Goal: Task Accomplishment & Management: Use online tool/utility

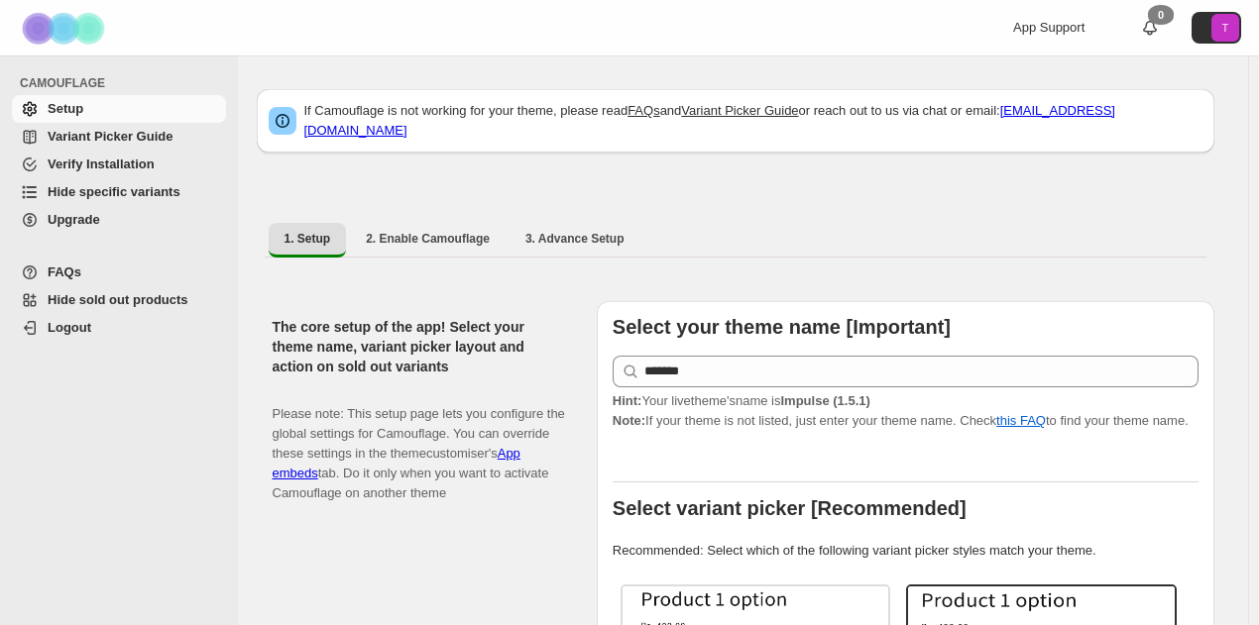
click at [135, 197] on span "Hide specific variants" at bounding box center [114, 191] width 133 height 15
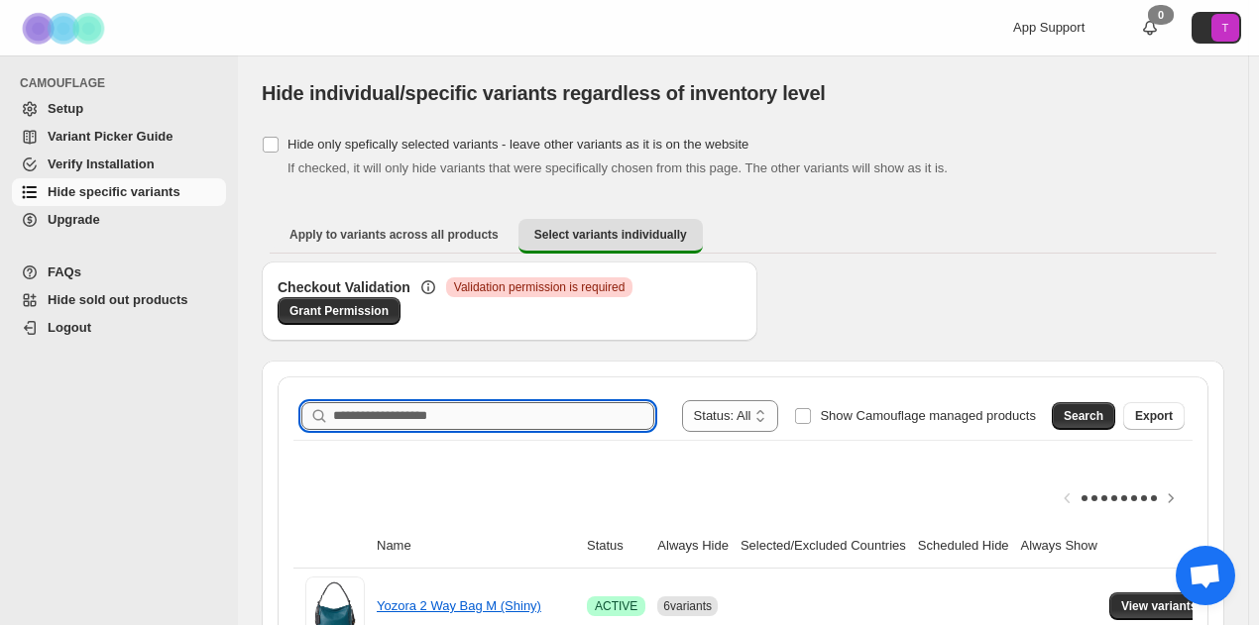
click at [576, 414] on input "Search product name" at bounding box center [493, 416] width 321 height 28
type input "**********"
click at [1092, 417] on span "Search" at bounding box center [1083, 416] width 40 height 16
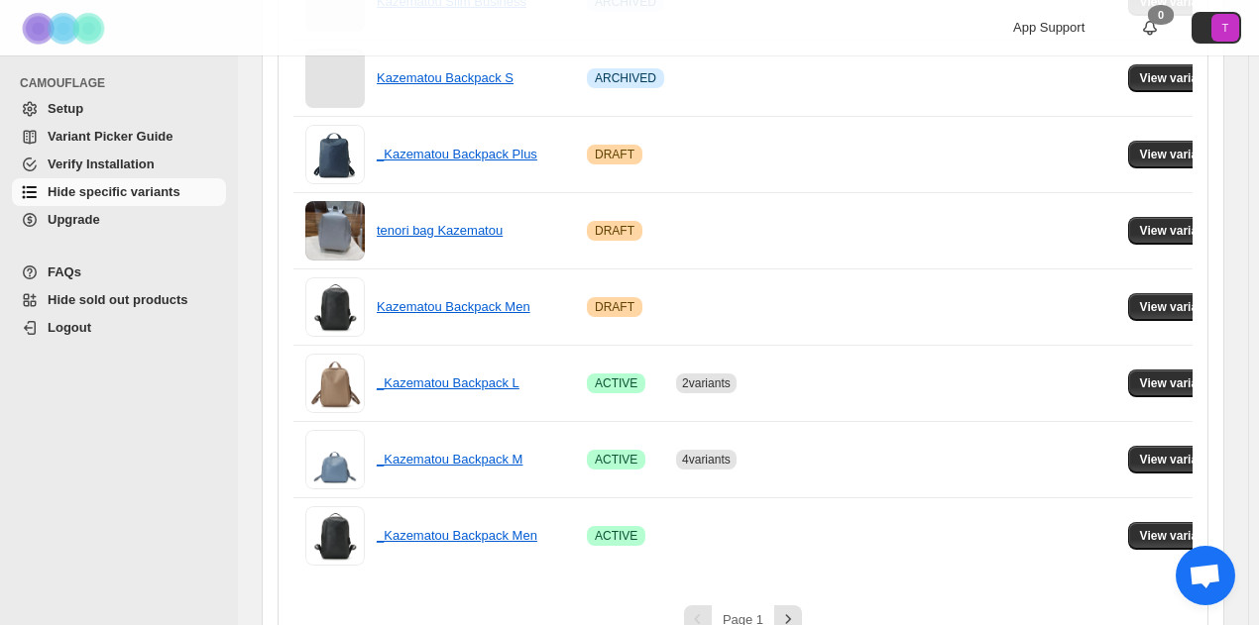
scroll to position [1567, 0]
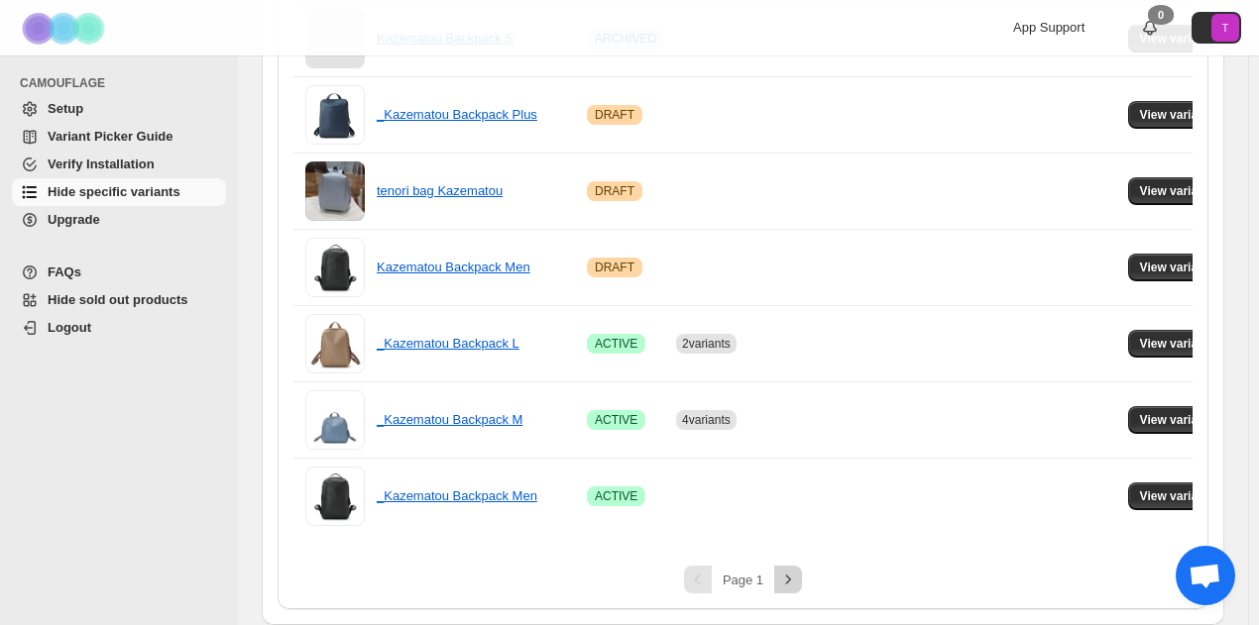
click at [798, 576] on icon "Next" at bounding box center [788, 580] width 20 height 20
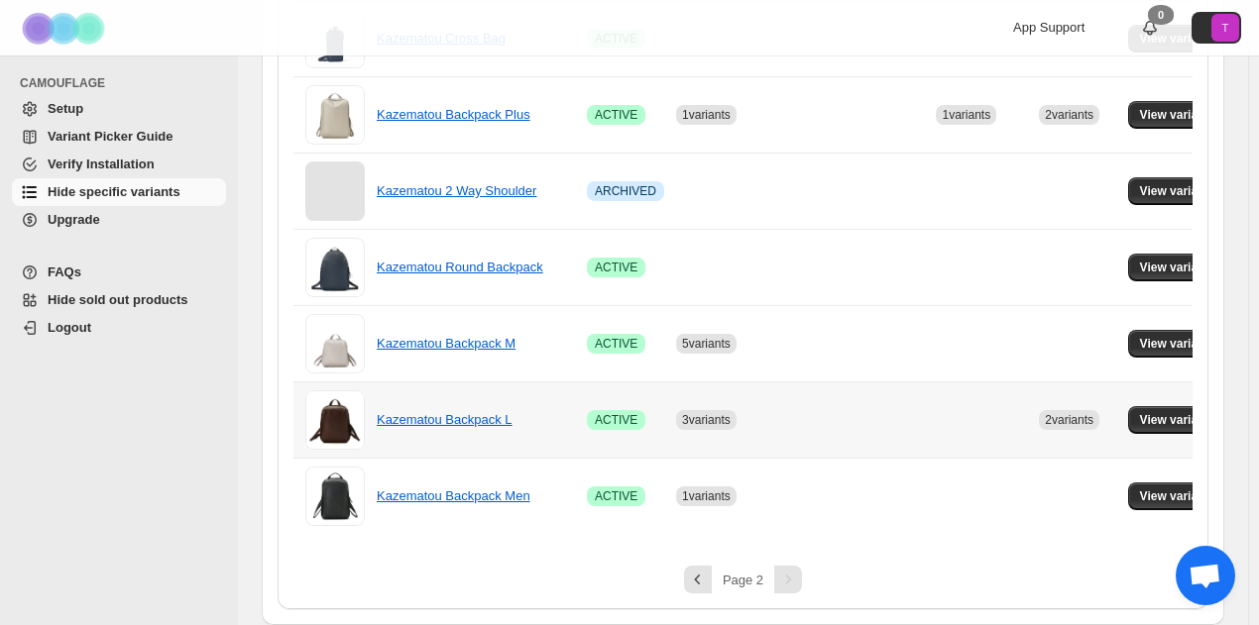
scroll to position [579, 0]
click at [1183, 336] on span "View variants" at bounding box center [1178, 344] width 76 height 16
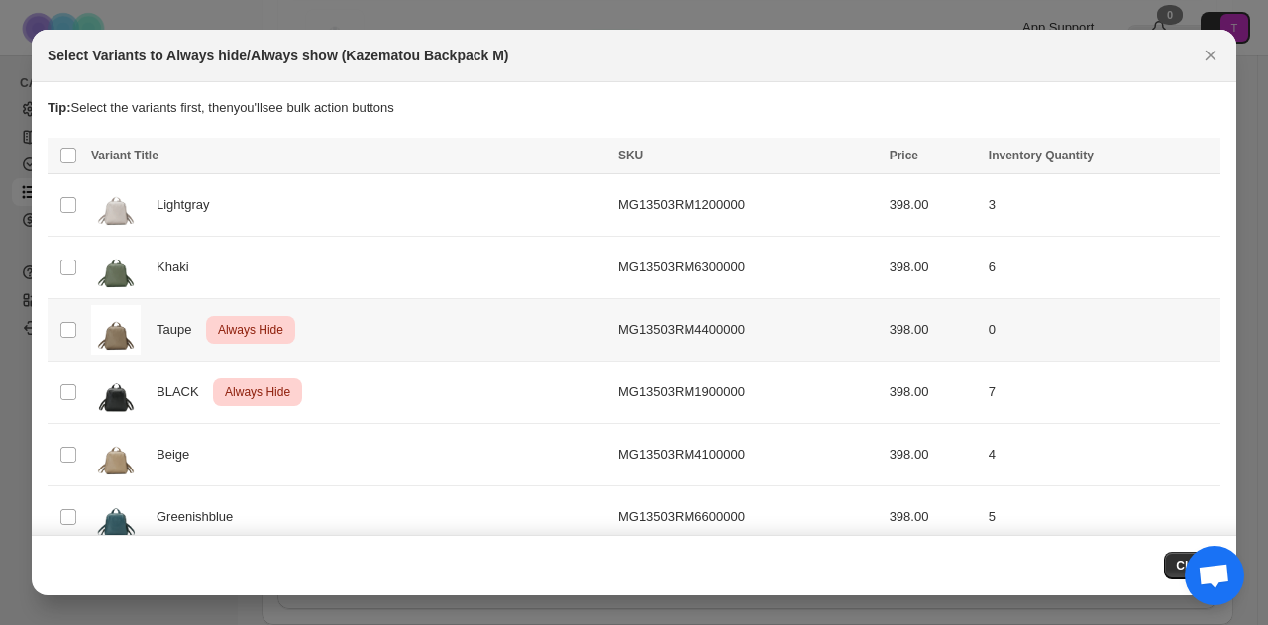
click at [77, 327] on td "Select product variant" at bounding box center [67, 330] width 38 height 62
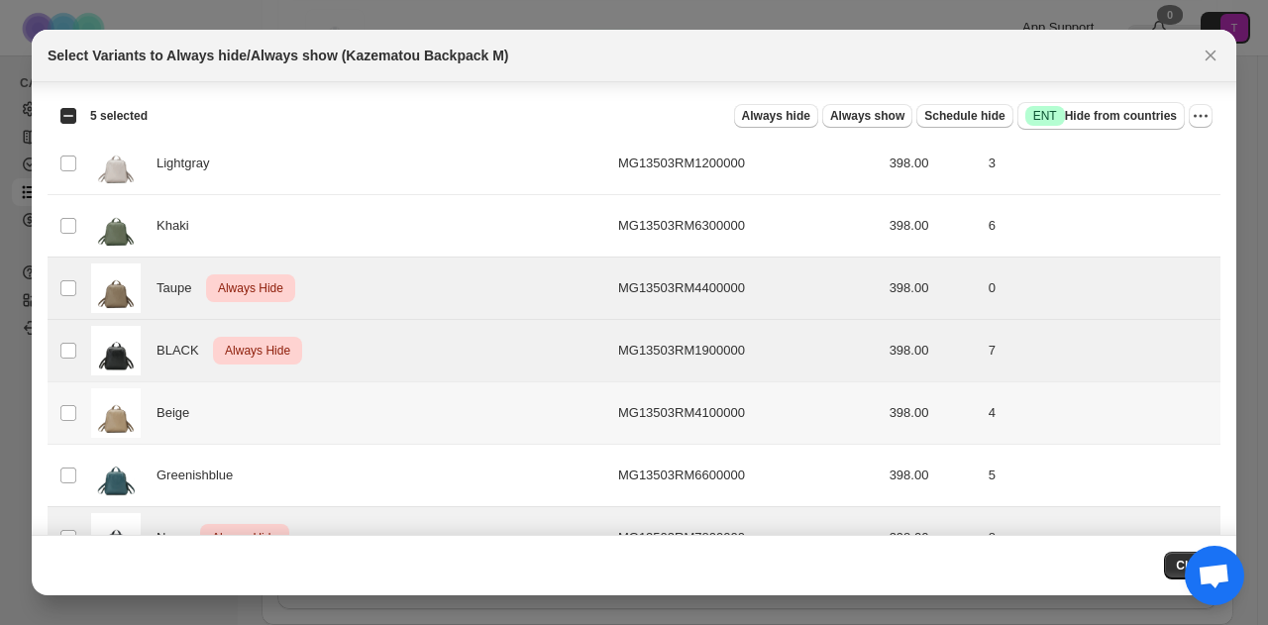
scroll to position [0, 0]
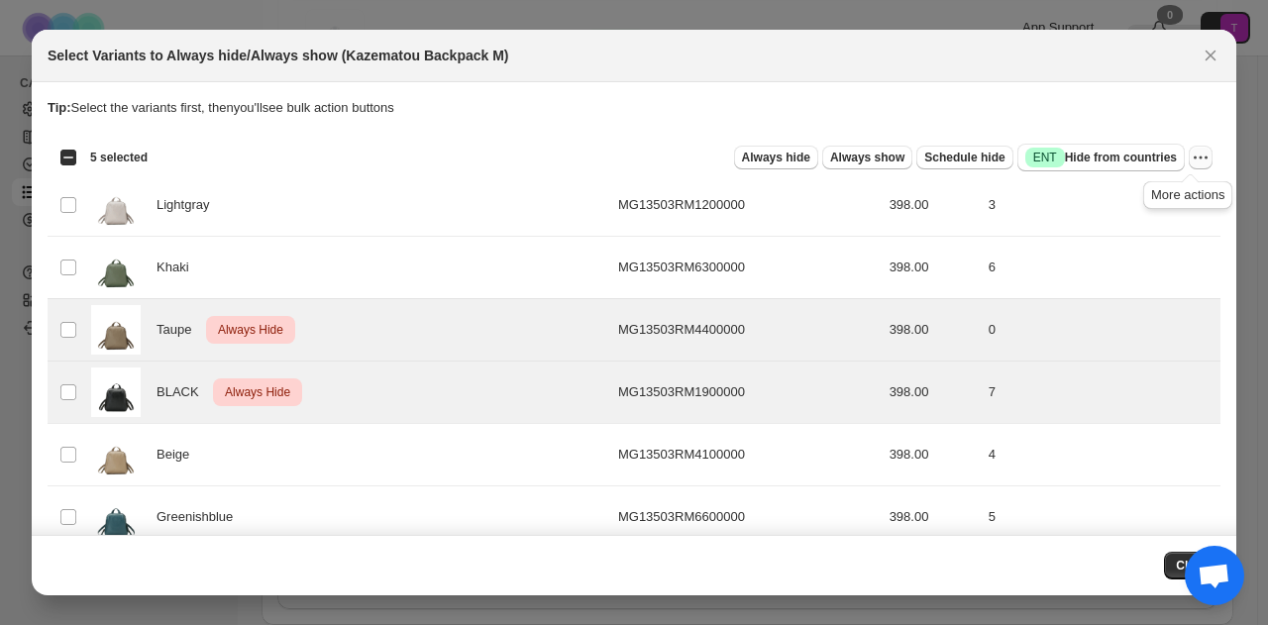
click at [1191, 162] on icon "More actions" at bounding box center [1201, 158] width 20 height 20
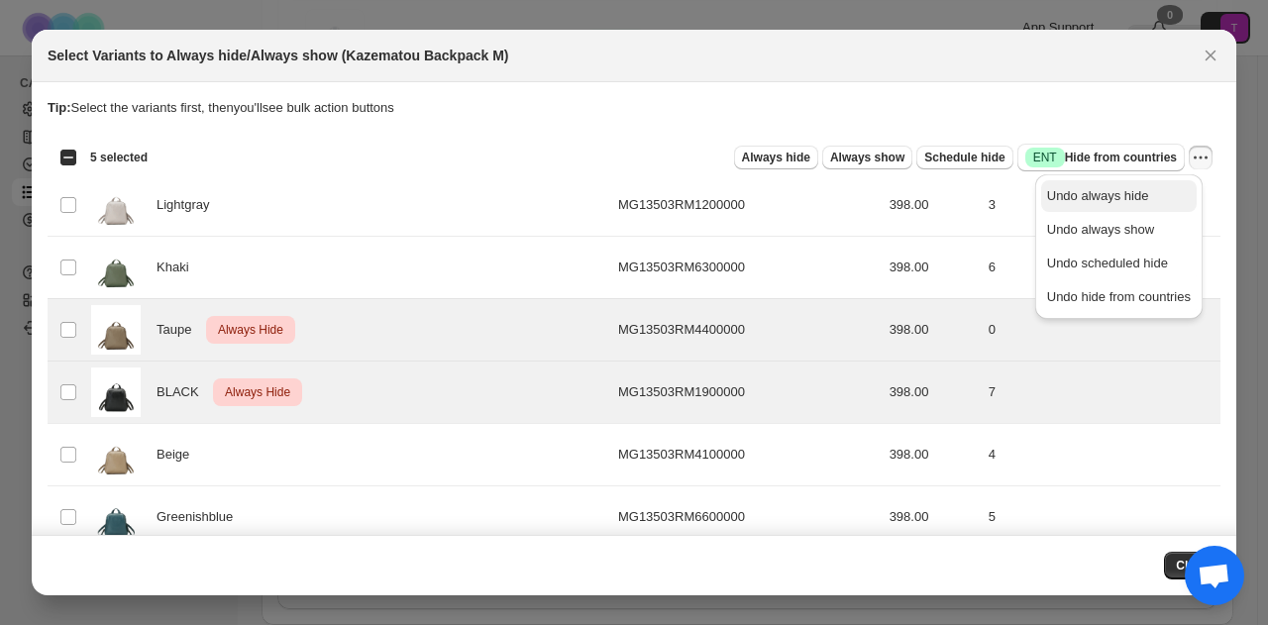
click at [1092, 202] on span "Undo always hide" at bounding box center [1098, 195] width 102 height 15
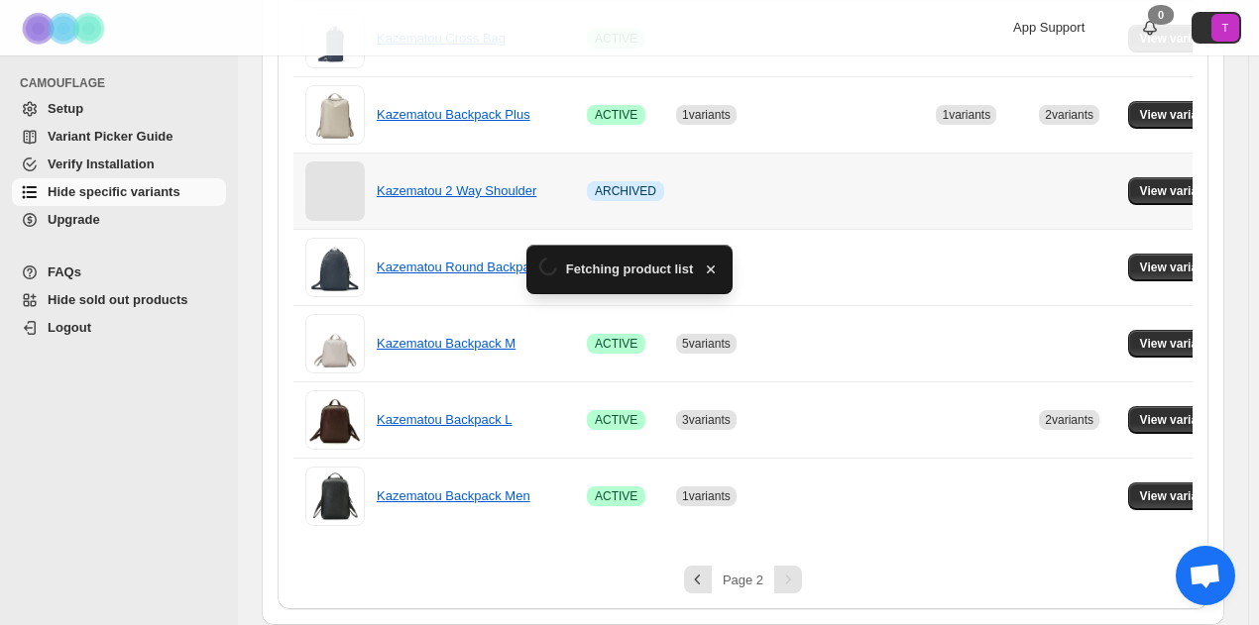
scroll to position [579, 0]
